Goal: Transaction & Acquisition: Book appointment/travel/reservation

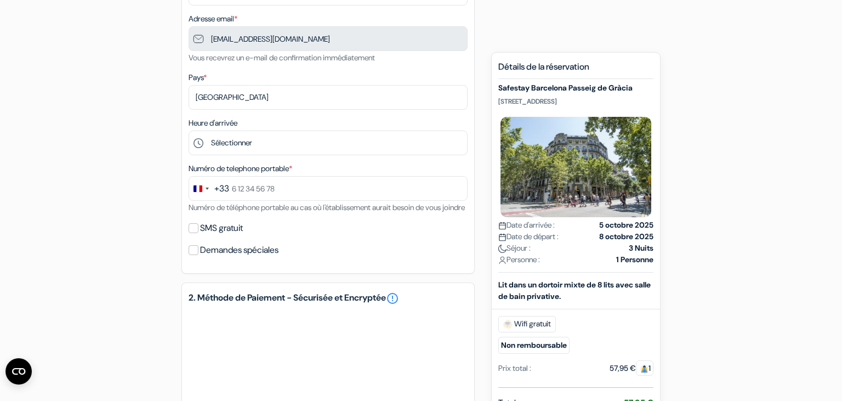
scroll to position [231, 0]
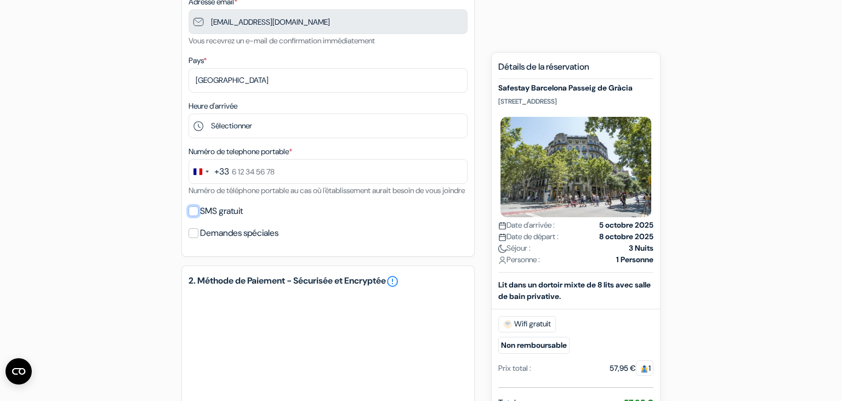
click at [190, 216] on input "SMS gratuit" at bounding box center [194, 211] width 10 height 10
checkbox input "true"
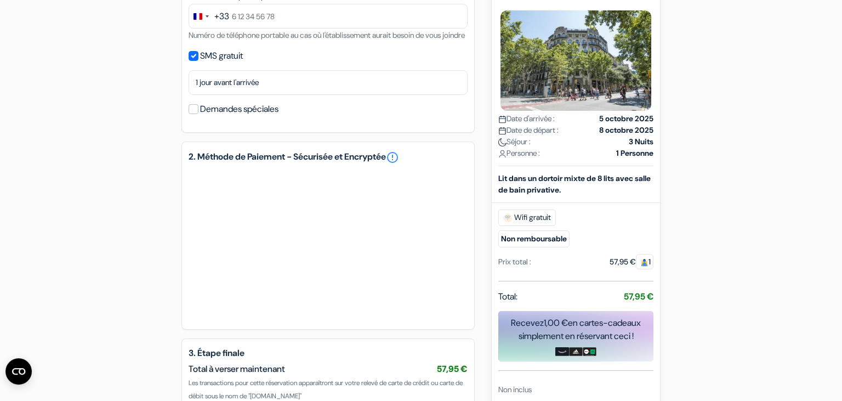
scroll to position [479, 0]
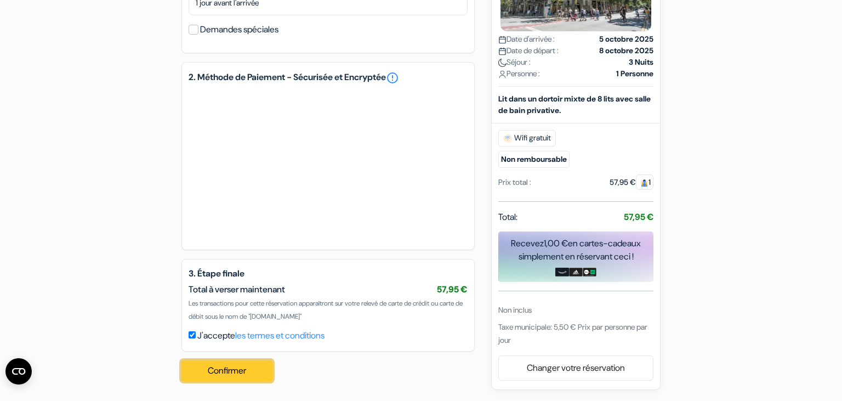
click at [263, 376] on button "Confirmer Loading..." at bounding box center [227, 370] width 91 height 21
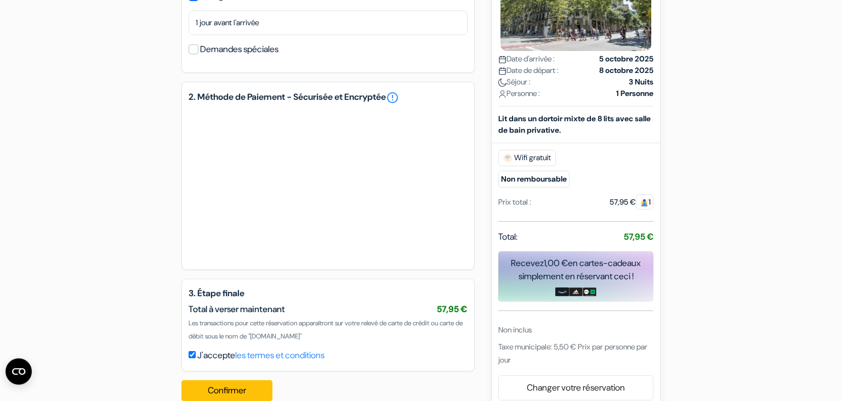
scroll to position [483, 0]
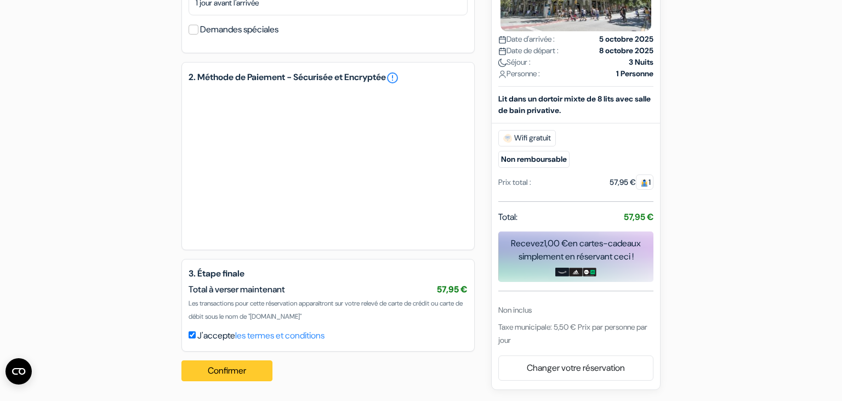
type input "6 88 29 17 05"
click at [242, 370] on button "Confirmer Loading..." at bounding box center [227, 370] width 91 height 21
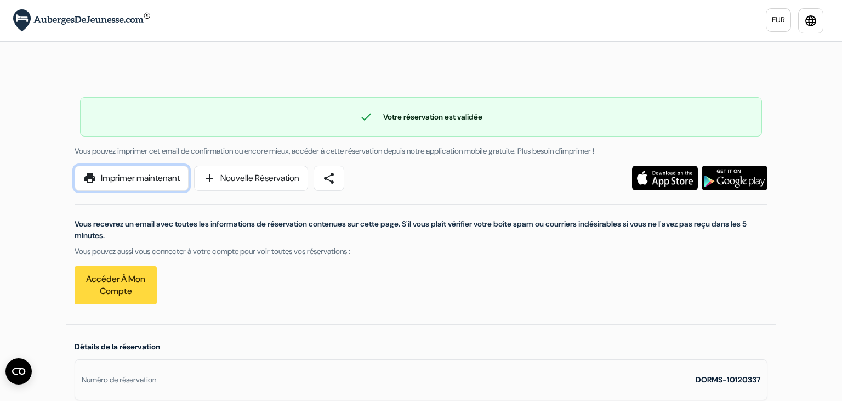
click at [121, 181] on link "print Imprimer maintenant" at bounding box center [132, 178] width 114 height 25
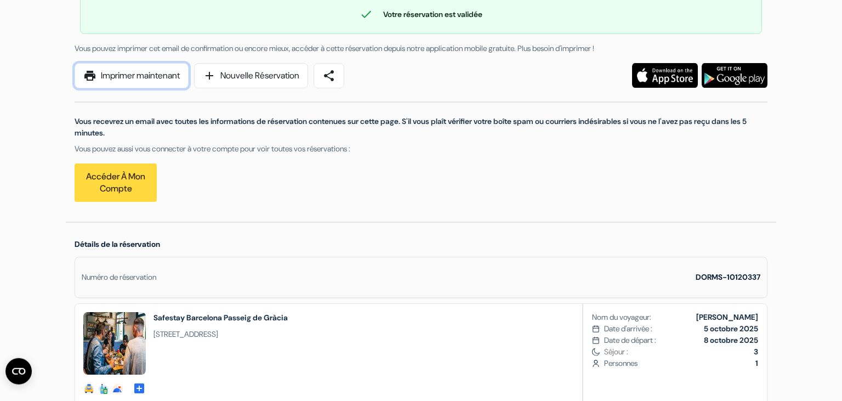
scroll to position [116, 0]
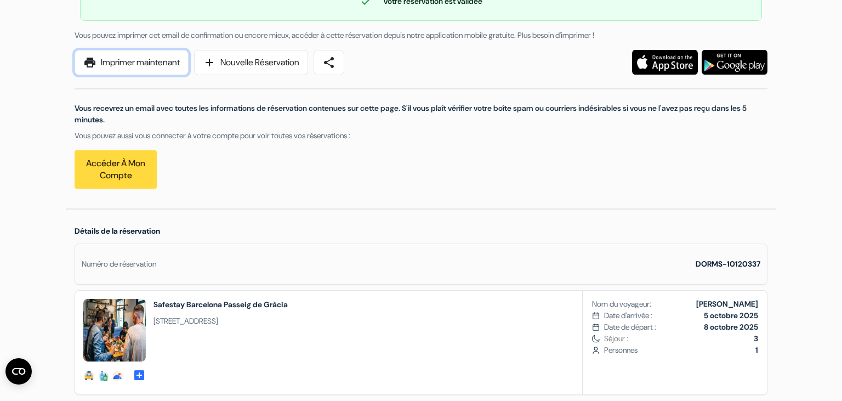
click at [131, 65] on link "print Imprimer maintenant" at bounding box center [132, 62] width 114 height 25
